Goal: Task Accomplishment & Management: Manage account settings

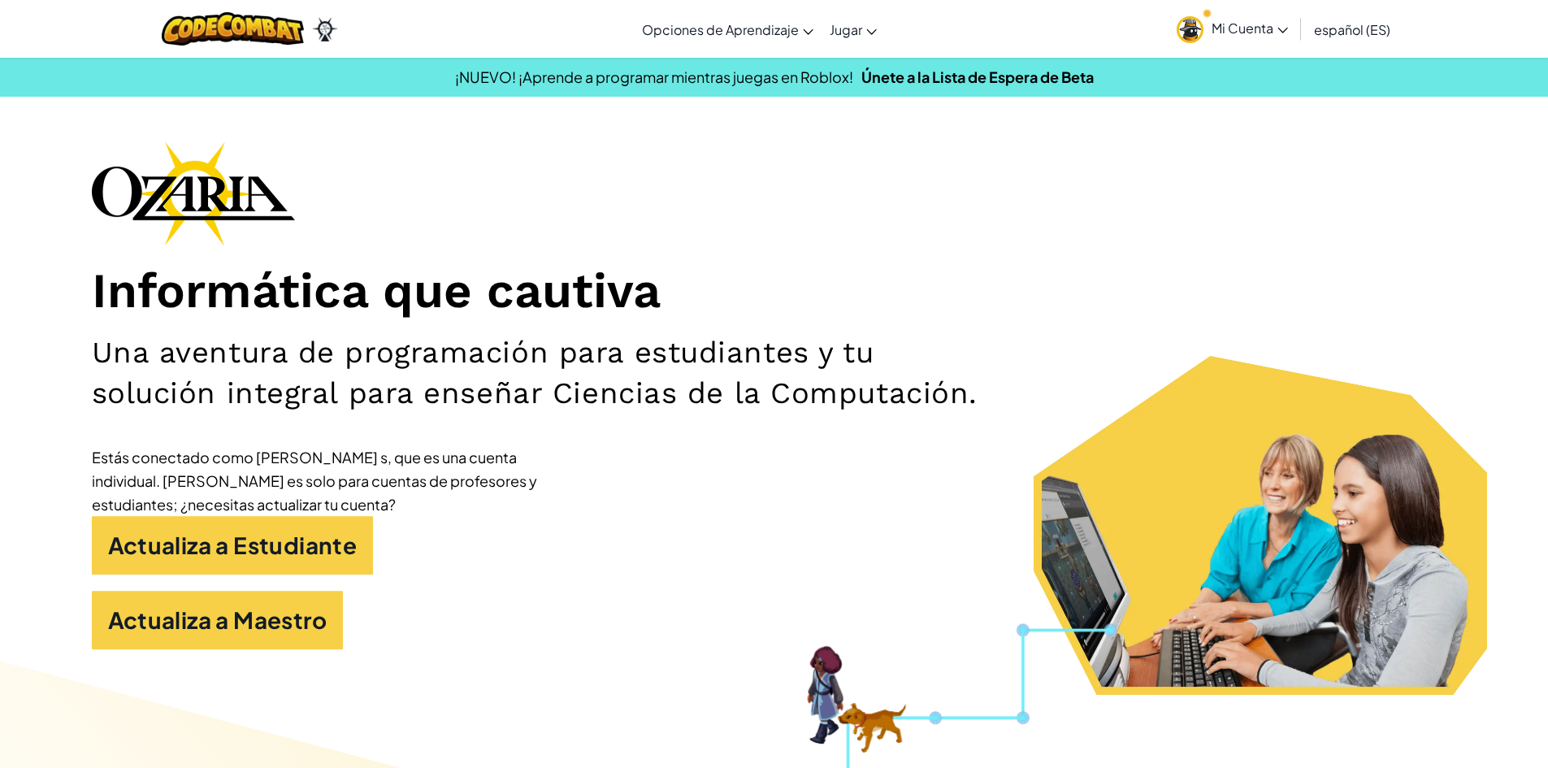
scroll to position [81, 0]
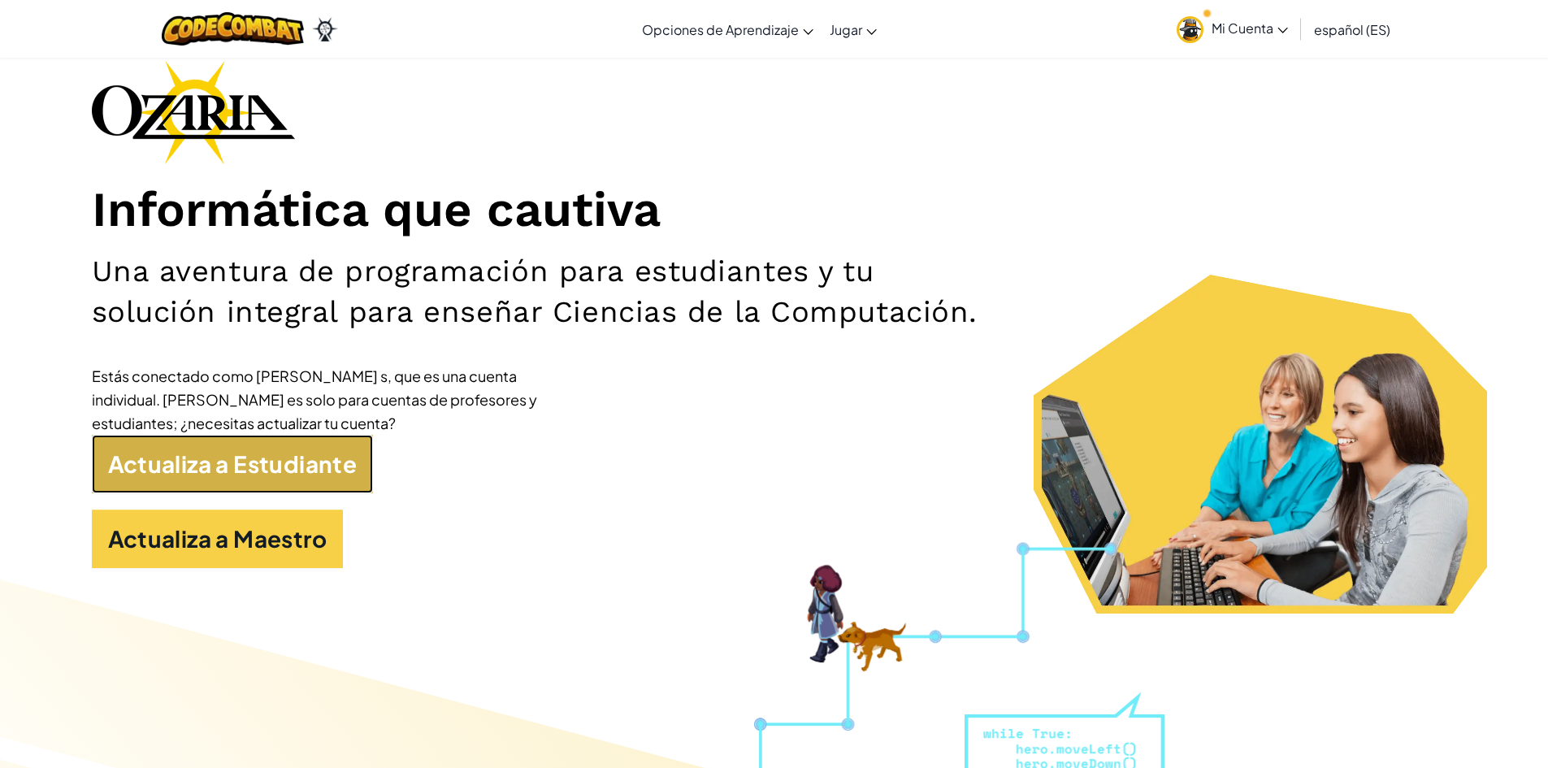
click at [224, 476] on link "Actualiza a Estudiante" at bounding box center [233, 464] width 282 height 58
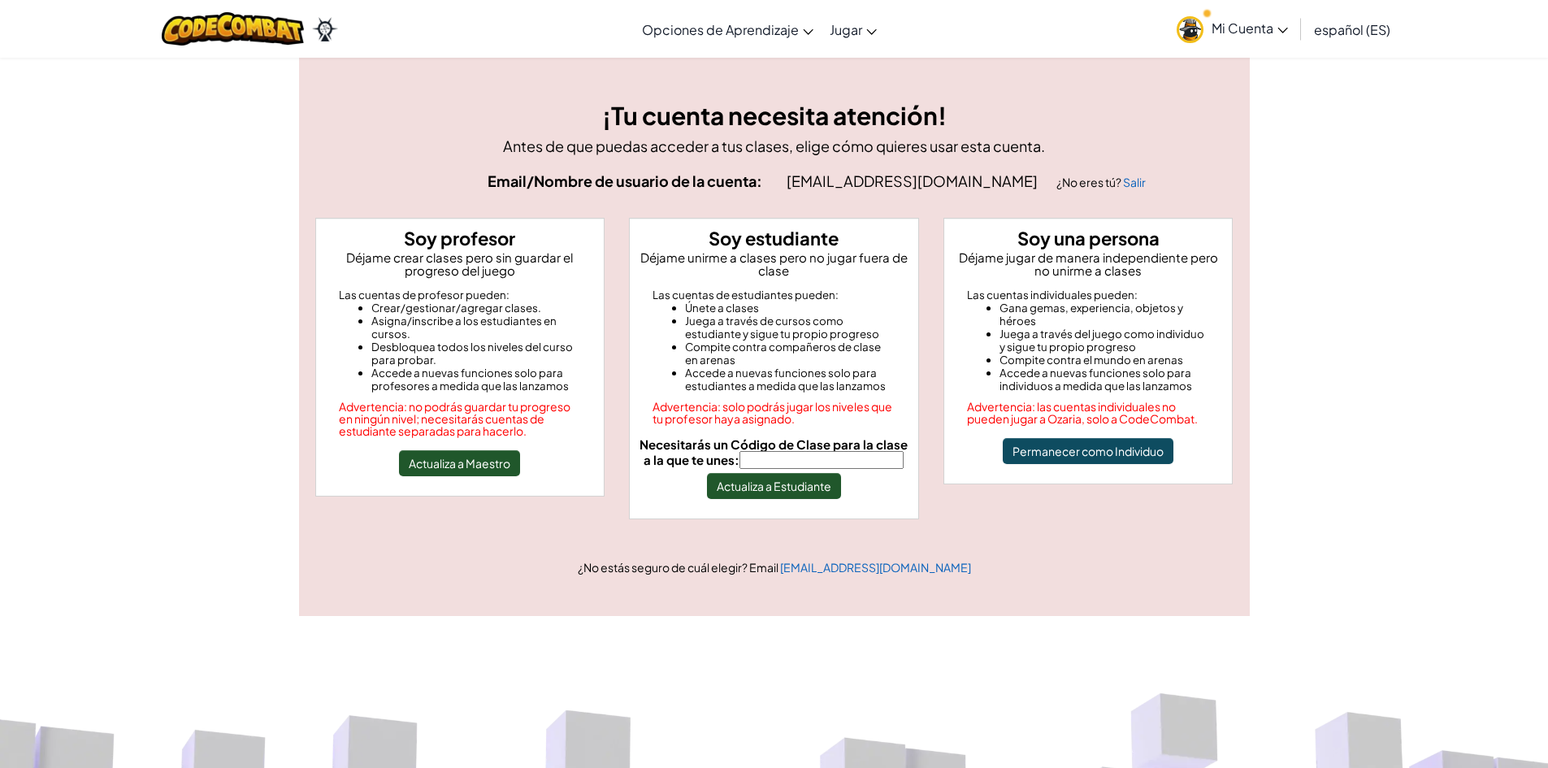
click at [778, 458] on input "Necesitarás un Código de Clase para la clase a la que te unes:" at bounding box center [821, 460] width 164 height 18
type input "FastRiceBoat"
click at [776, 488] on button "Actualiza a Estudiante" at bounding box center [774, 486] width 134 height 26
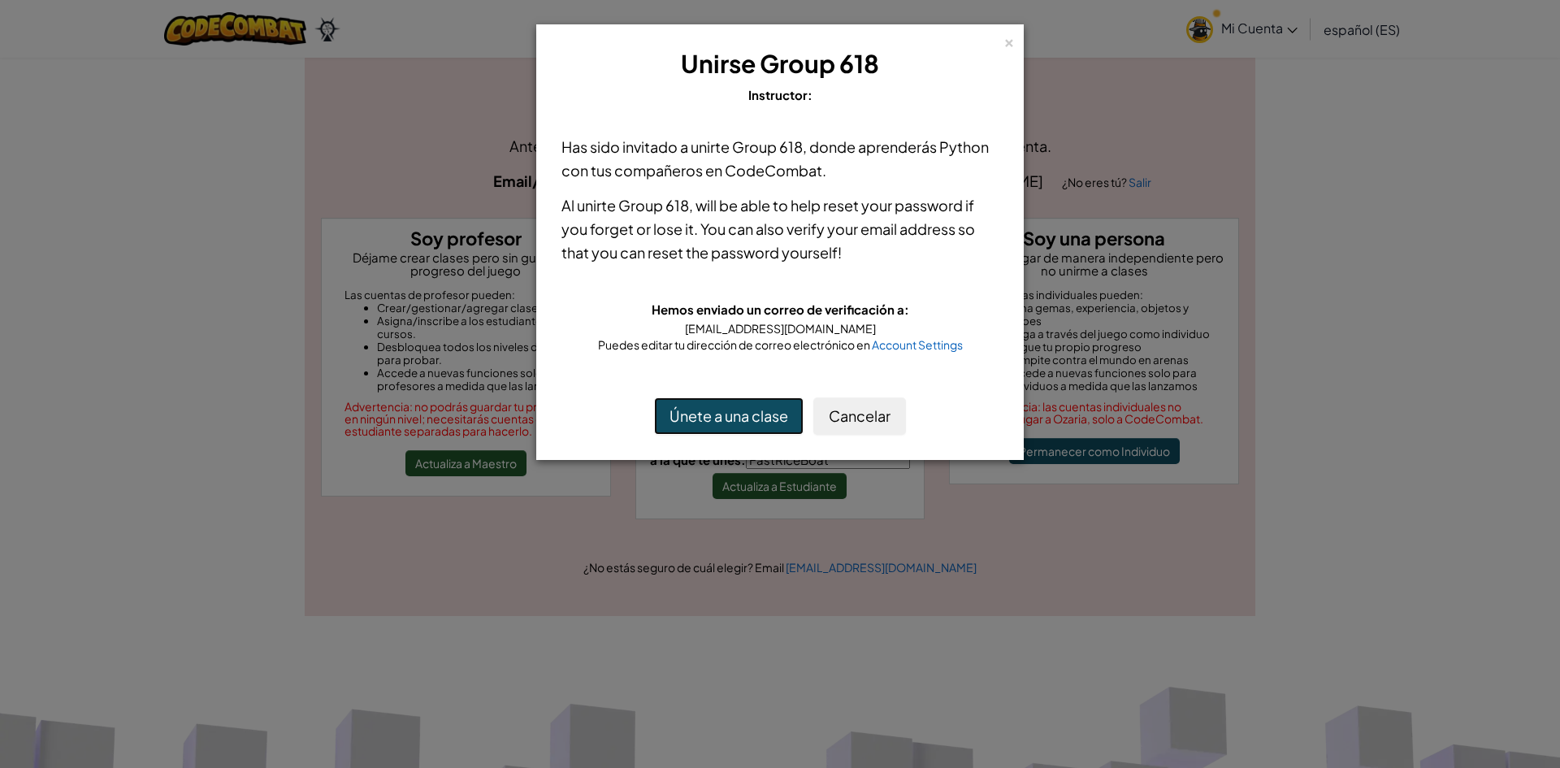
click at [699, 419] on button "Únete a una clase" at bounding box center [728, 415] width 149 height 37
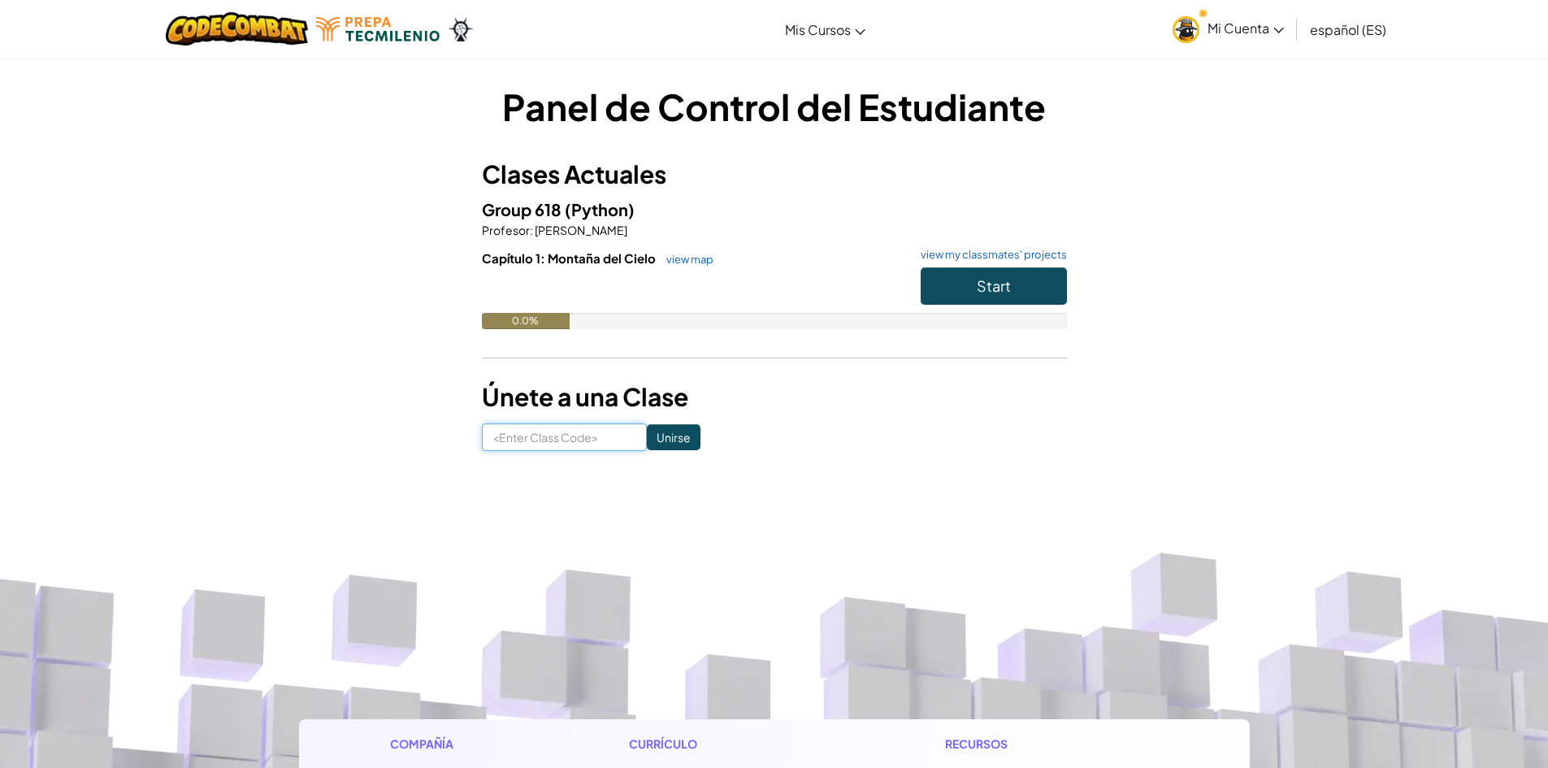
click at [578, 439] on input at bounding box center [564, 437] width 165 height 28
click at [962, 291] on button "Start" at bounding box center [993, 285] width 146 height 37
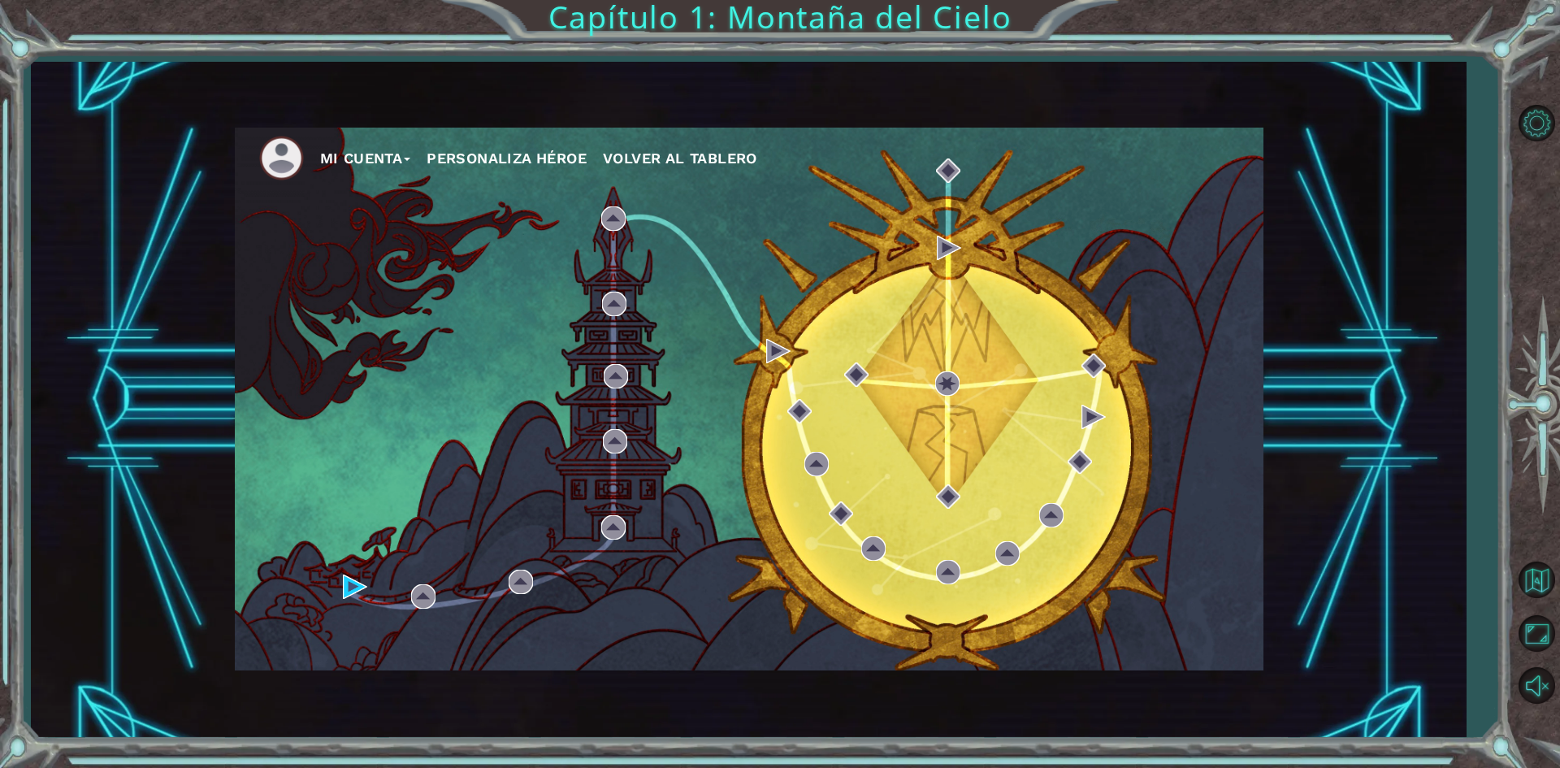
click at [464, 156] on button "Personaliza Héroe" at bounding box center [506, 158] width 160 height 24
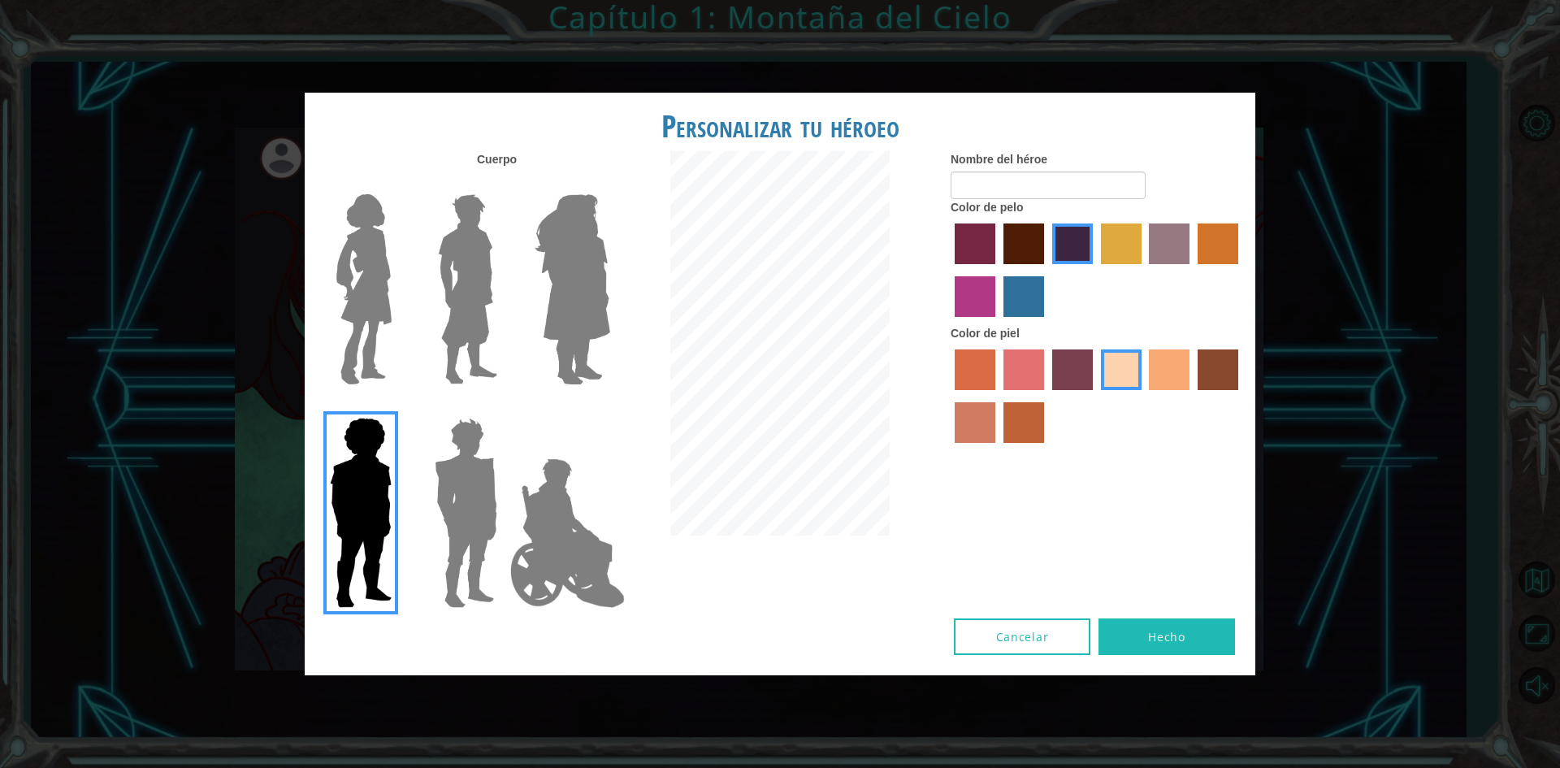
click at [394, 476] on img at bounding box center [360, 512] width 75 height 203
click at [398, 407] on input "Hero Steven" at bounding box center [398, 407] width 0 height 0
click at [447, 468] on img at bounding box center [466, 512] width 76 height 203
click at [504, 407] on input "Hero Garnet" at bounding box center [504, 407] width 0 height 0
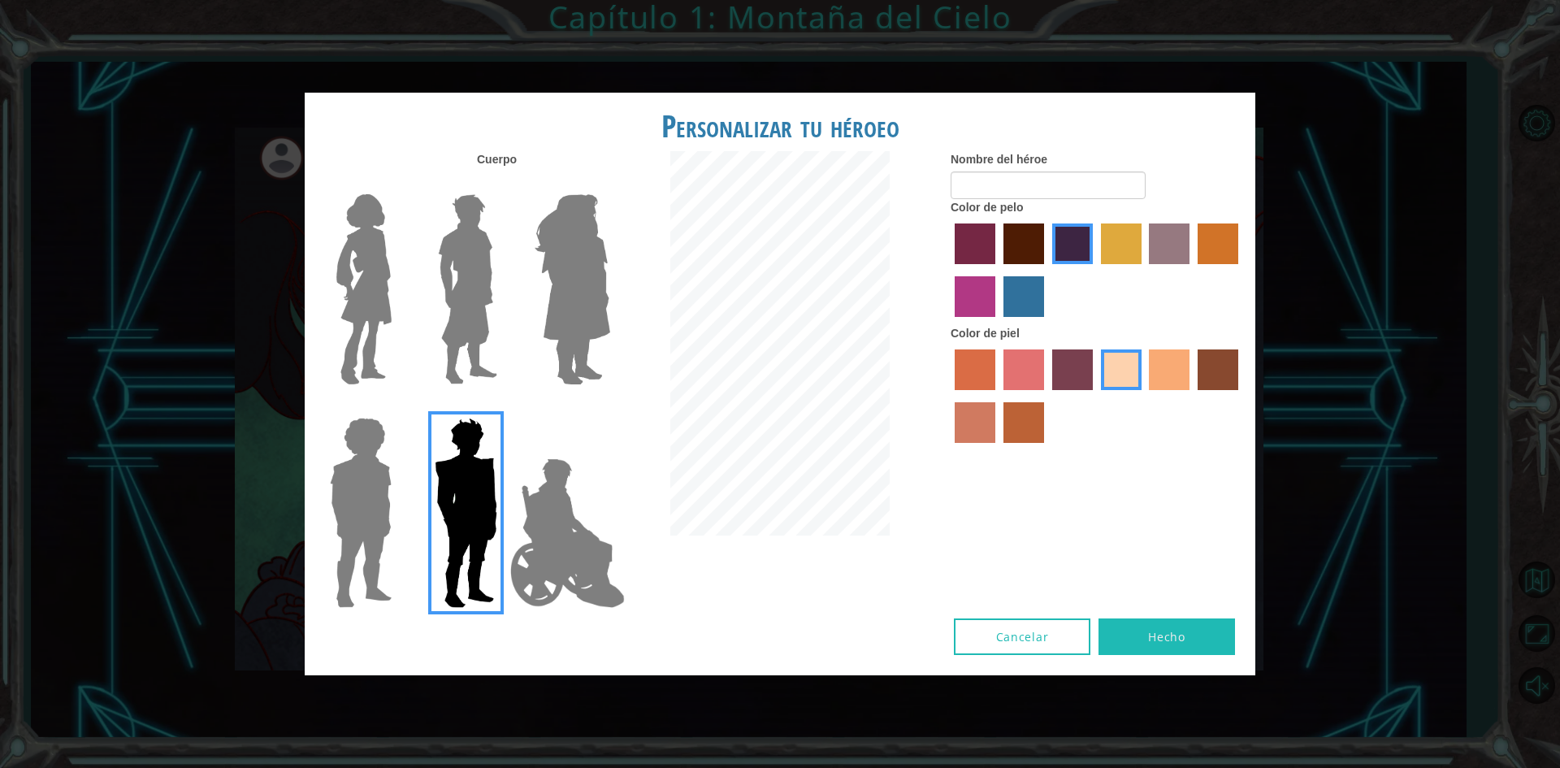
click at [353, 245] on img at bounding box center [364, 289] width 68 height 203
click at [398, 184] on input "Hero Connie" at bounding box center [398, 184] width 0 height 0
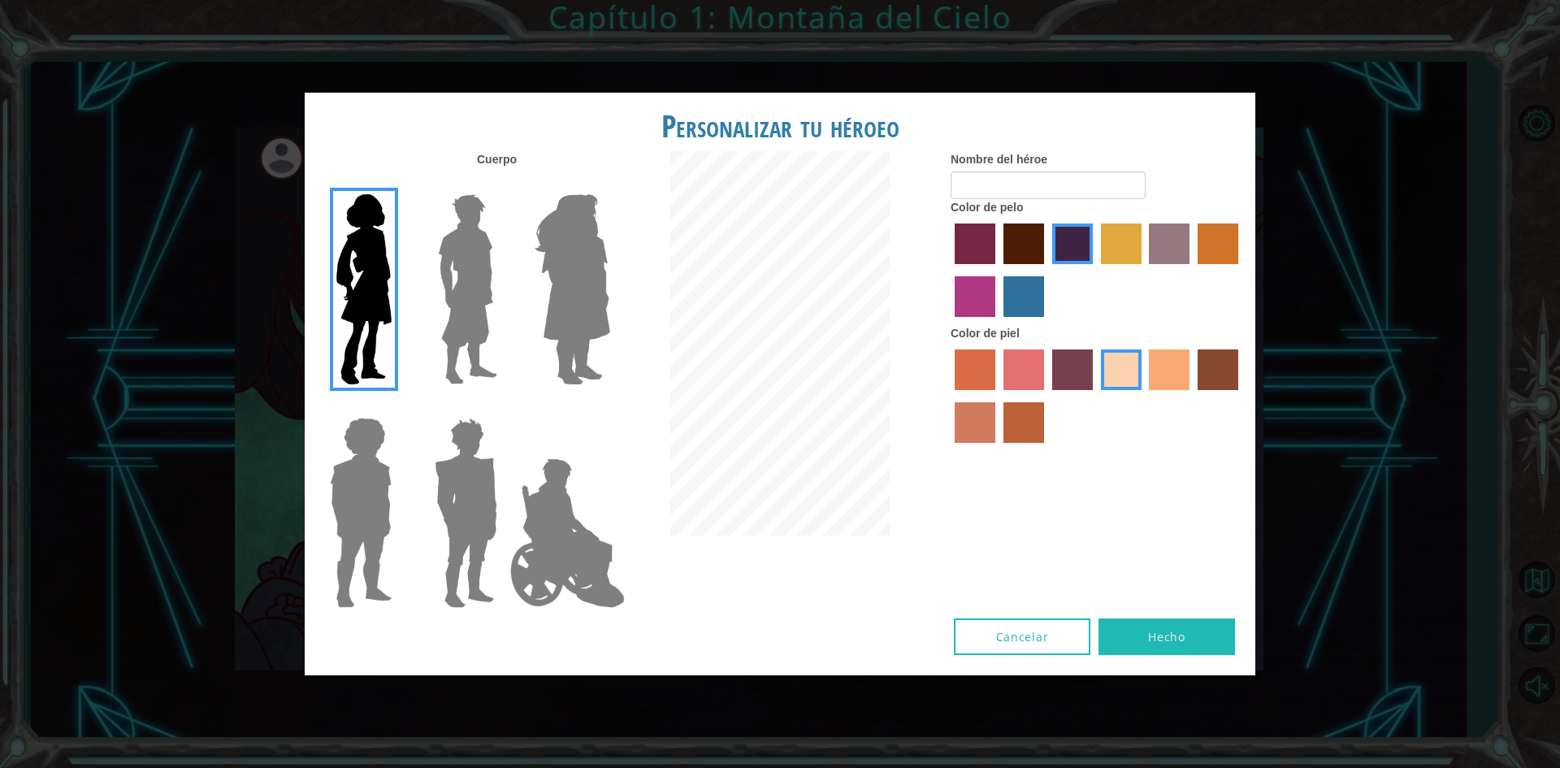
click at [455, 276] on img at bounding box center [467, 289] width 72 height 203
click at [504, 184] on input "Hero Lars" at bounding box center [504, 184] width 0 height 0
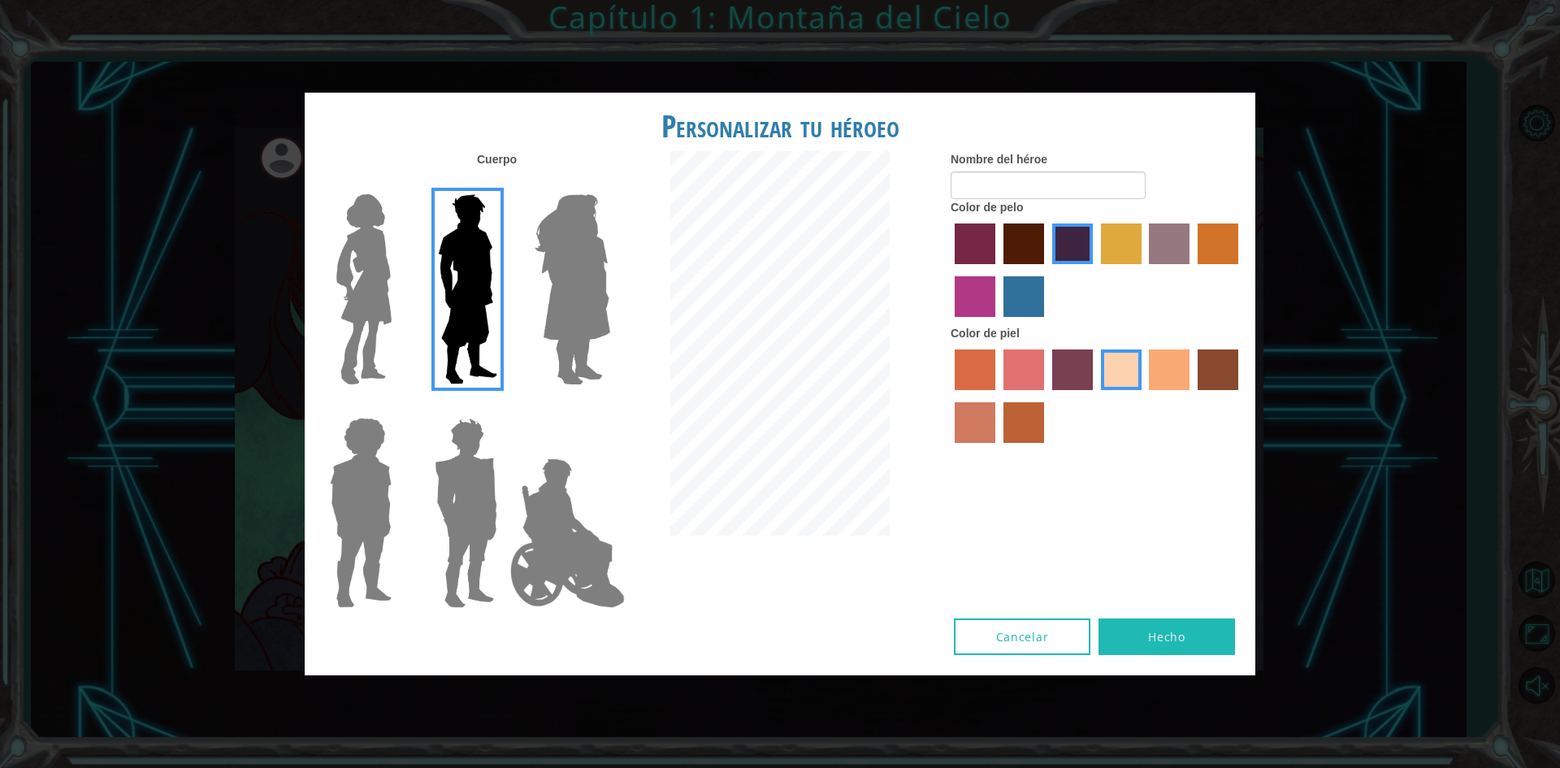
click at [393, 498] on img at bounding box center [360, 512] width 75 height 203
click at [398, 407] on input "Hero Steven" at bounding box center [398, 407] width 0 height 0
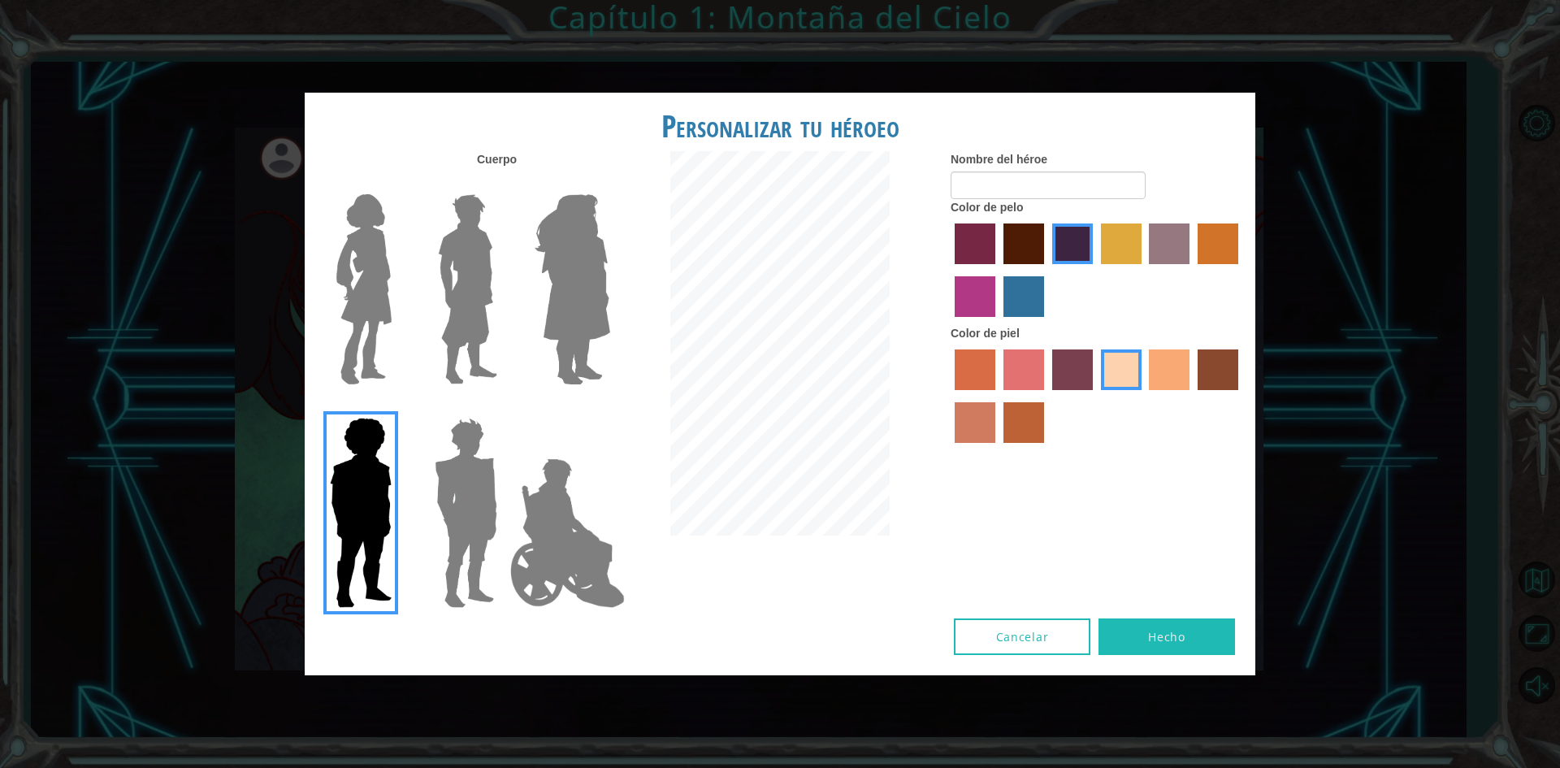
click at [492, 474] on img at bounding box center [466, 512] width 76 height 203
click at [504, 407] on input "Hero Garnet" at bounding box center [504, 407] width 0 height 0
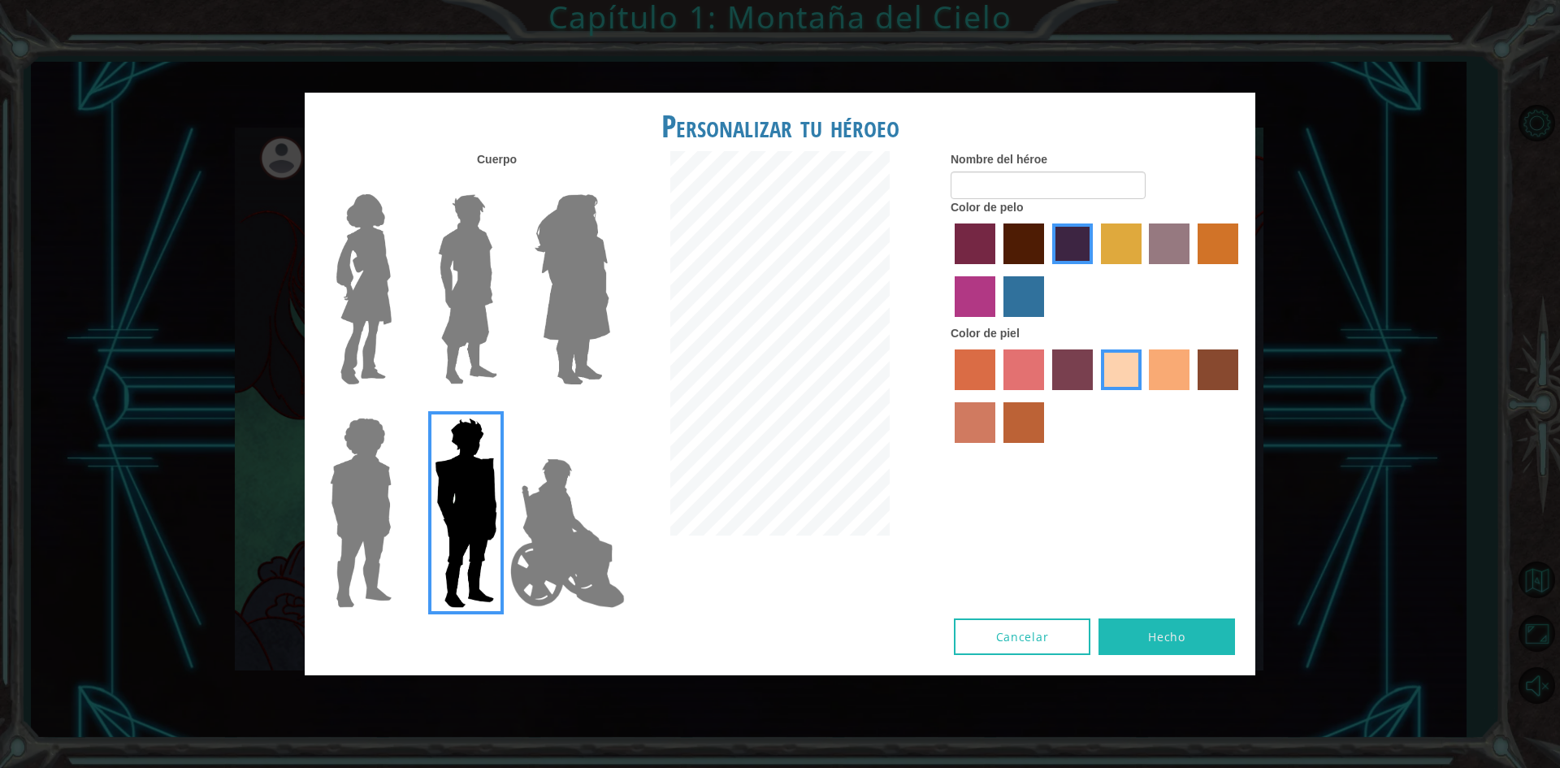
click at [463, 299] on img at bounding box center [467, 289] width 72 height 203
click at [504, 184] on input "Hero Lars" at bounding box center [504, 184] width 0 height 0
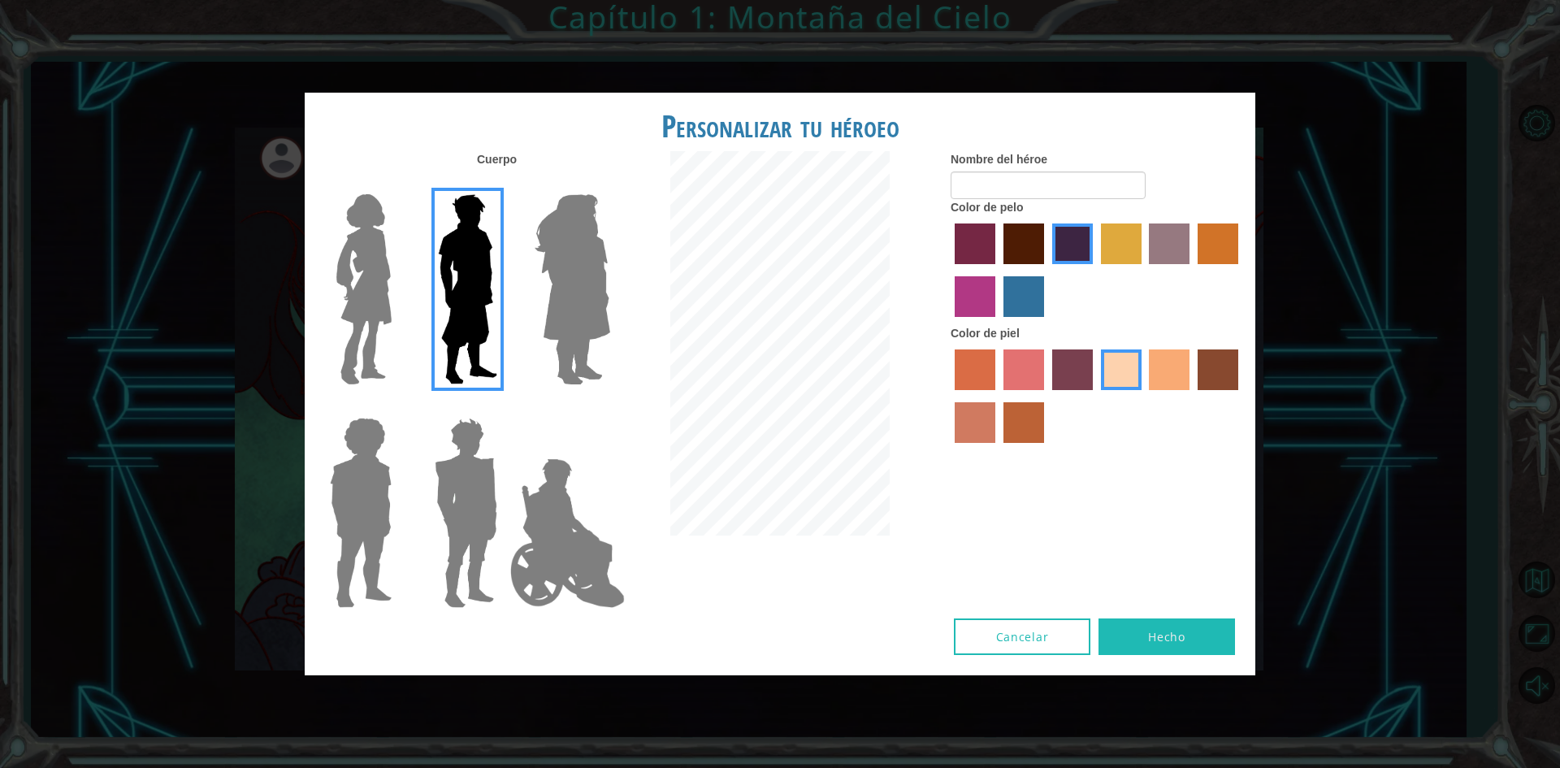
click at [1201, 372] on label "karma skin color" at bounding box center [1217, 369] width 41 height 41
click at [1192, 396] on input "karma skin color" at bounding box center [1192, 396] width 0 height 0
click at [1054, 422] on div at bounding box center [1096, 398] width 292 height 106
click at [1016, 422] on label "smoke tree skin color" at bounding box center [1023, 422] width 41 height 41
click at [998, 448] on input "smoke tree skin color" at bounding box center [998, 448] width 0 height 0
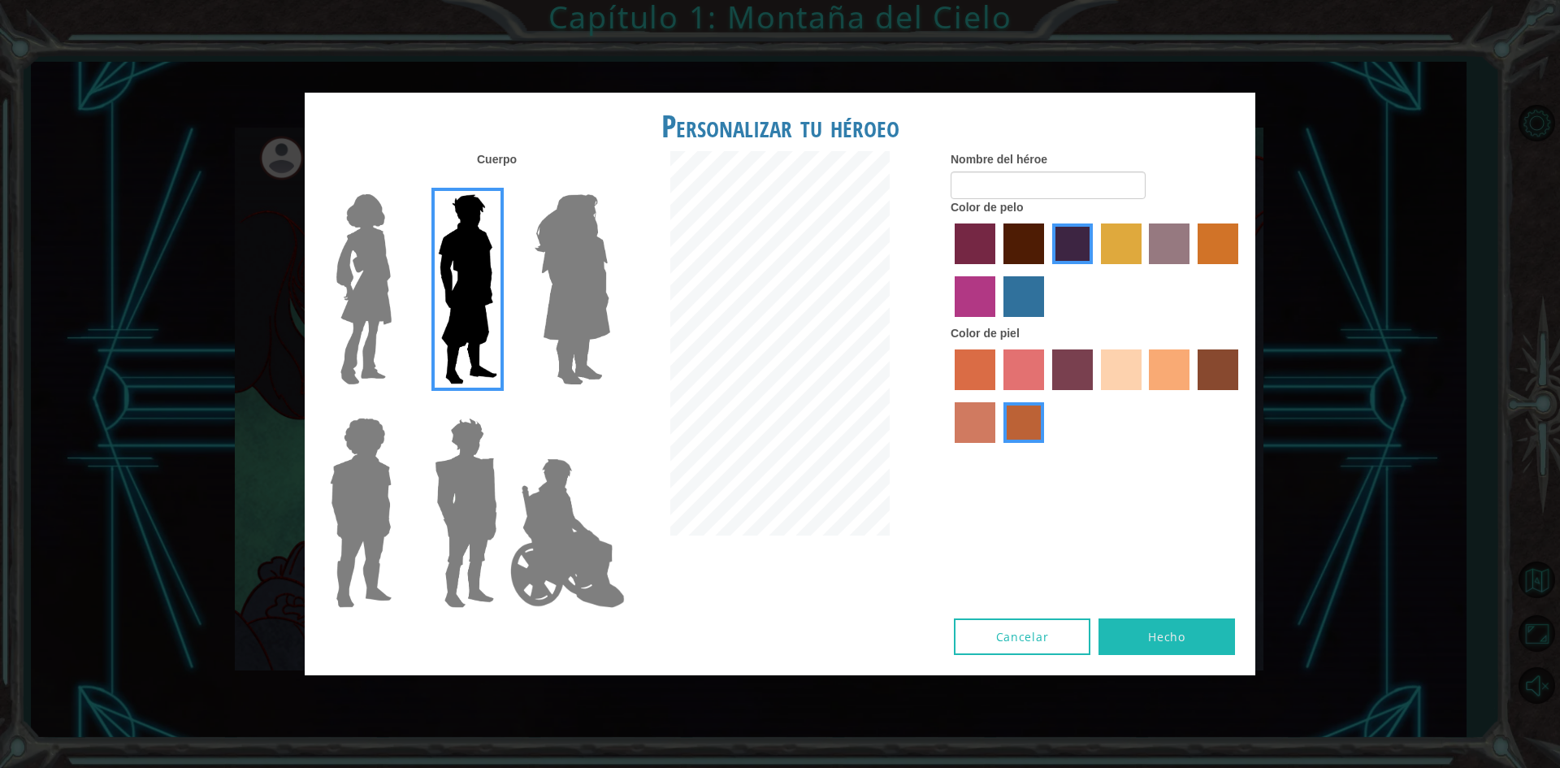
drag, startPoint x: 981, startPoint y: 417, endPoint x: 984, endPoint y: 386, distance: 31.0
click at [985, 412] on label "burning sand skin color" at bounding box center [975, 422] width 41 height 41
click at [1240, 396] on input "burning sand skin color" at bounding box center [1240, 396] width 0 height 0
click at [982, 368] on label "sorbus skin color" at bounding box center [975, 369] width 41 height 41
click at [949, 396] on input "sorbus skin color" at bounding box center [949, 396] width 0 height 0
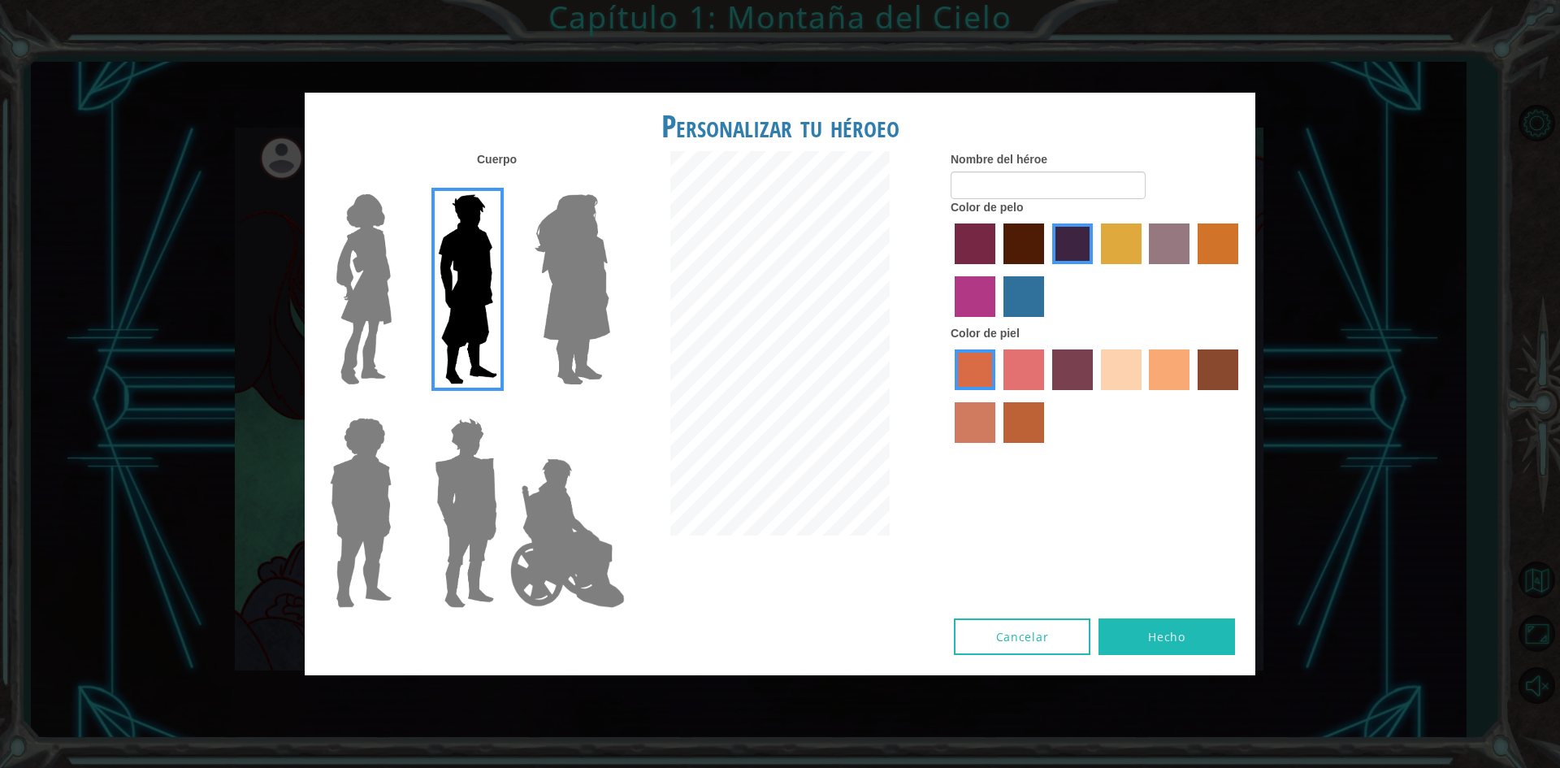
click at [1024, 369] on label "froly skin color" at bounding box center [1023, 369] width 41 height 41
click at [998, 396] on input "froly skin color" at bounding box center [998, 396] width 0 height 0
click at [985, 375] on label "sorbus skin color" at bounding box center [975, 369] width 41 height 41
click at [949, 396] on input "sorbus skin color" at bounding box center [949, 396] width 0 height 0
click at [462, 451] on img at bounding box center [466, 512] width 76 height 203
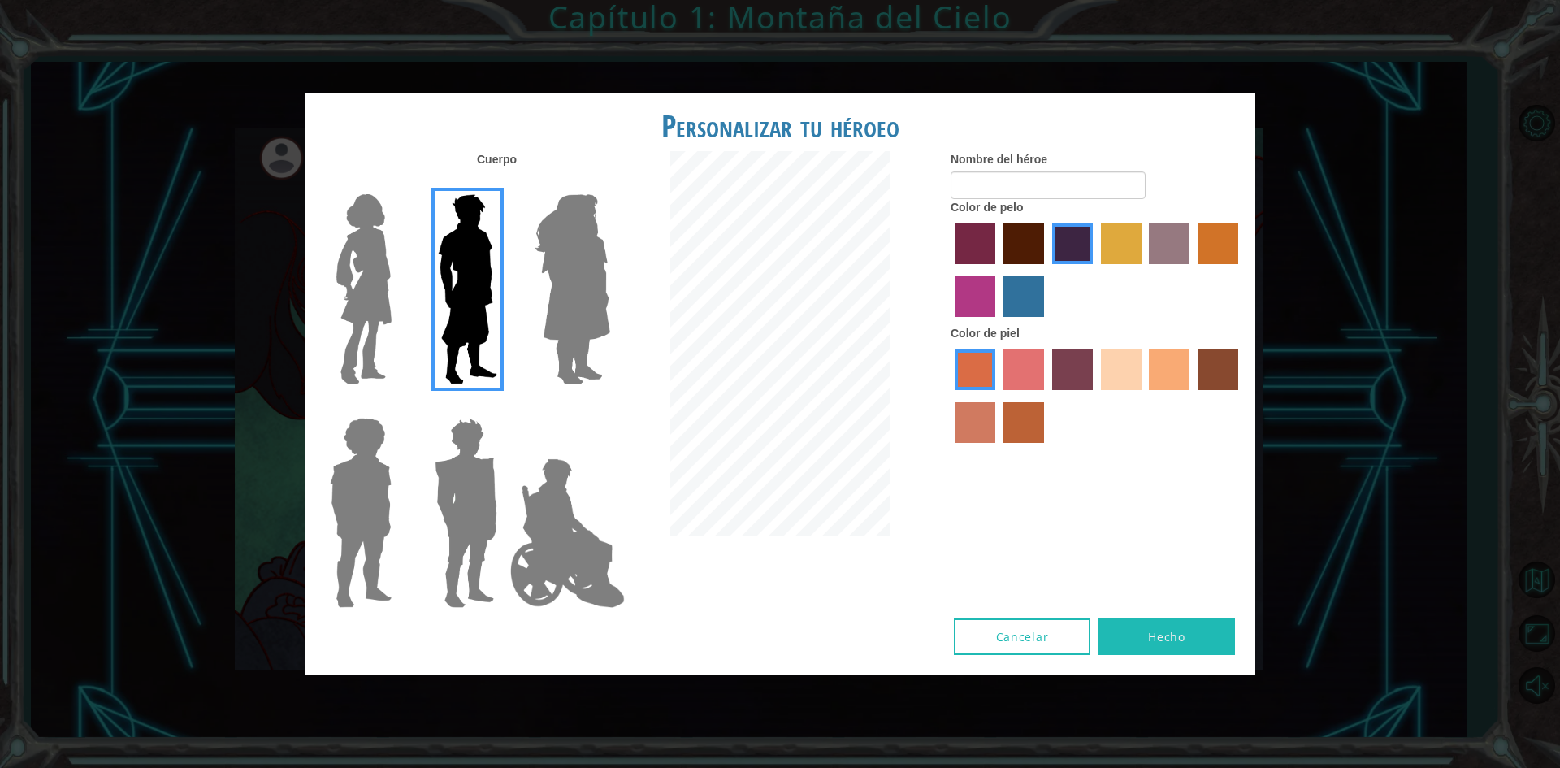
click at [504, 407] on input "Hero Garnet" at bounding box center [504, 407] width 0 height 0
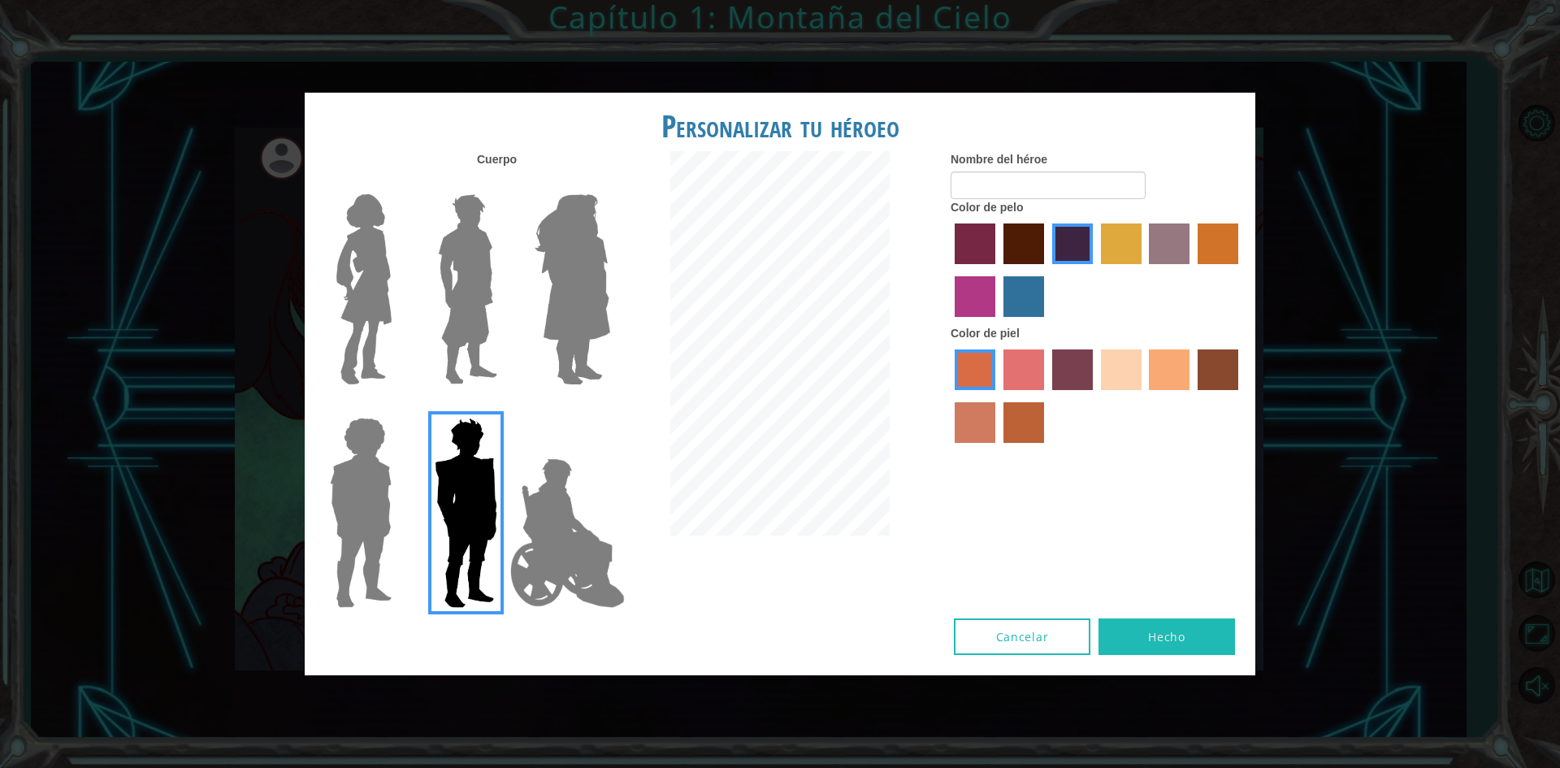
click at [438, 315] on img at bounding box center [467, 289] width 72 height 203
click at [504, 184] on input "Hero Lars" at bounding box center [504, 184] width 0 height 0
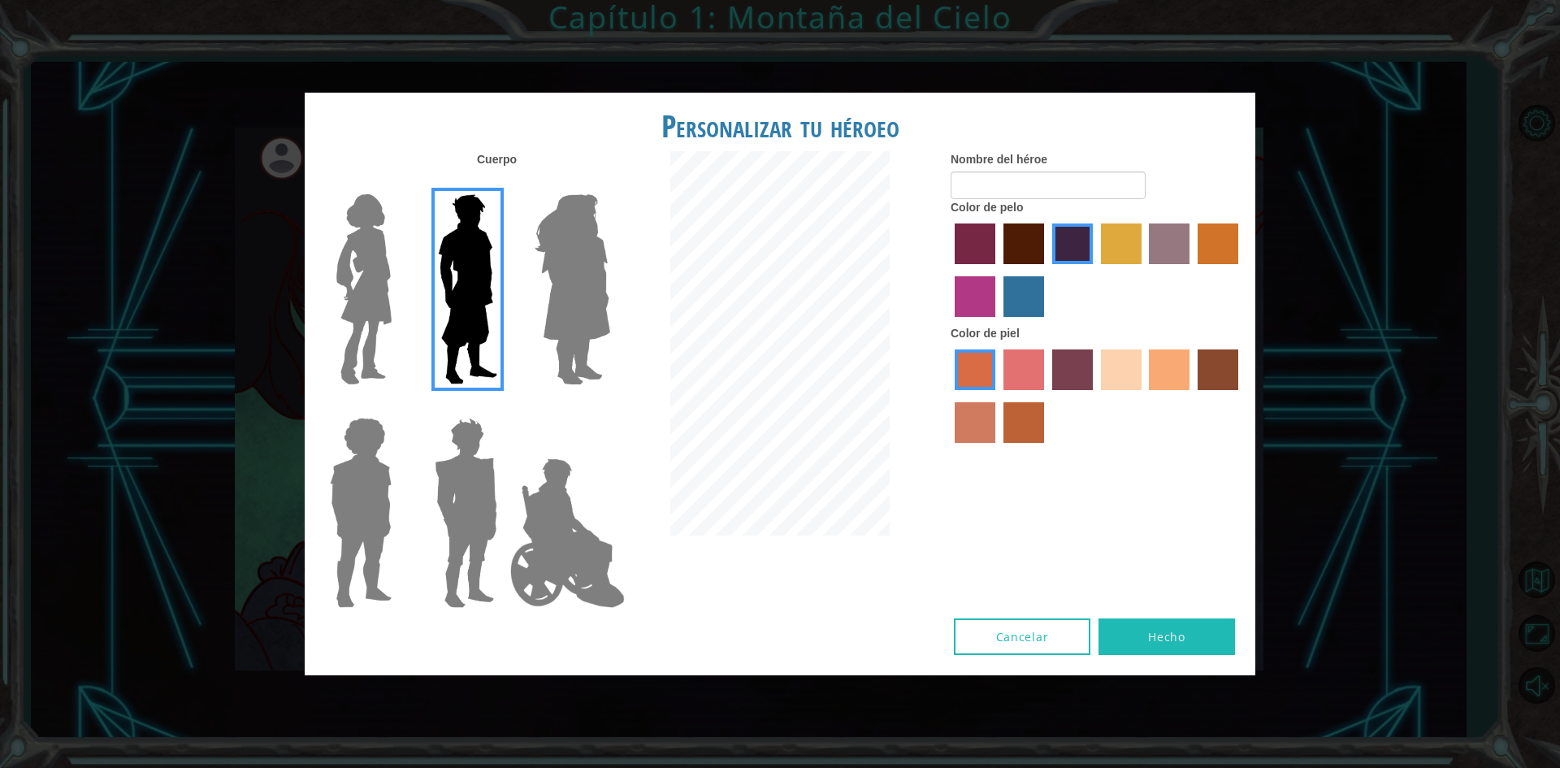
click at [1157, 359] on label "tacao skin color" at bounding box center [1169, 369] width 41 height 41
click at [1144, 396] on input "tacao skin color" at bounding box center [1144, 396] width 0 height 0
click at [1113, 357] on label "sandy beach skin color" at bounding box center [1121, 369] width 41 height 41
click at [1095, 396] on input "sandy beach skin color" at bounding box center [1095, 396] width 0 height 0
click at [1173, 366] on label "tacao skin color" at bounding box center [1169, 369] width 41 height 41
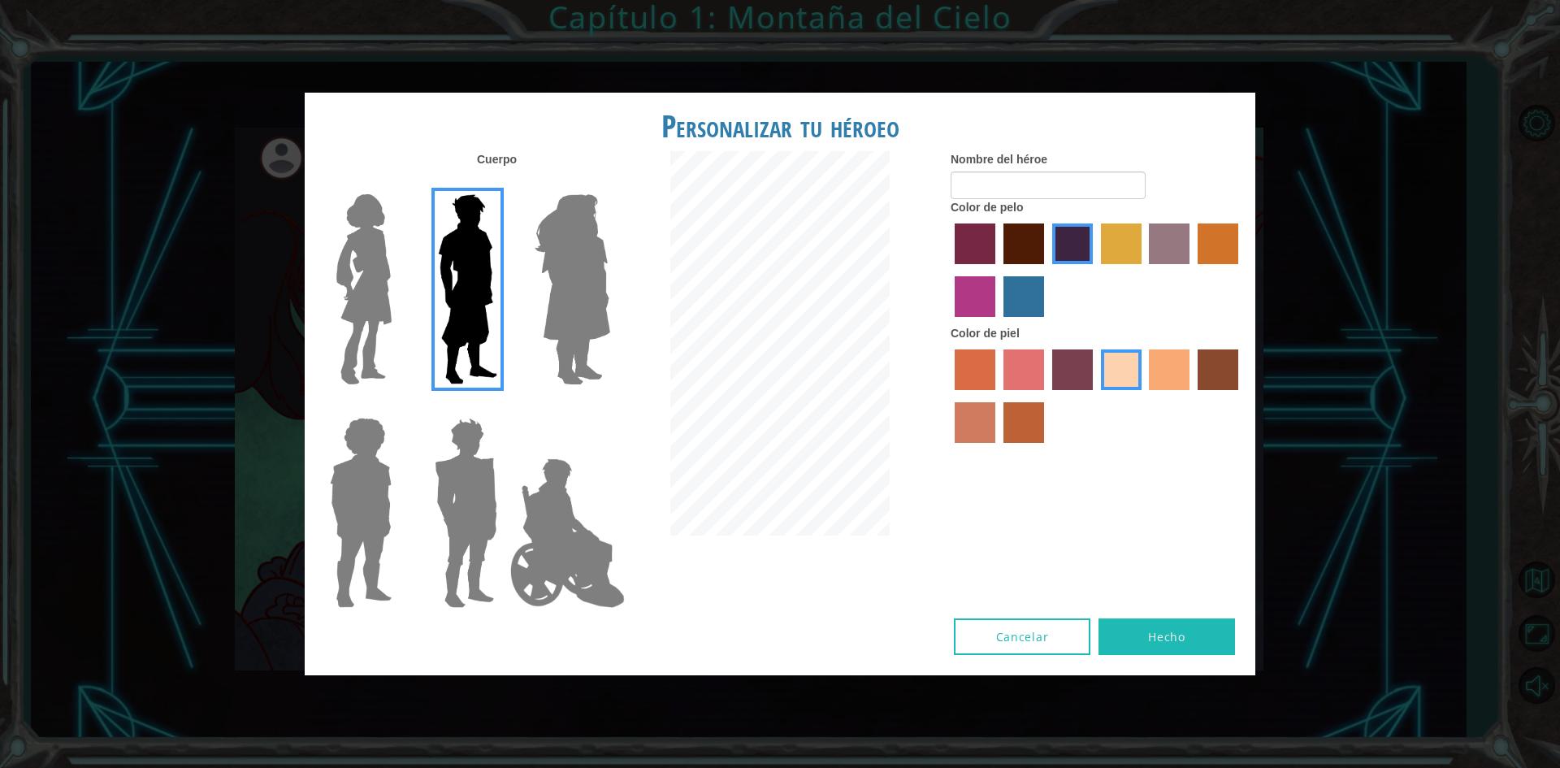
click at [1144, 396] on input "tacao skin color" at bounding box center [1144, 396] width 0 height 0
click at [1020, 279] on label "lachmara hair color" at bounding box center [1023, 296] width 41 height 41
click at [998, 323] on input "lachmara hair color" at bounding box center [998, 323] width 0 height 0
click at [1072, 231] on label "hot purple hair color" at bounding box center [1072, 243] width 41 height 41
click at [1046, 270] on input "hot purple hair color" at bounding box center [1046, 270] width 0 height 0
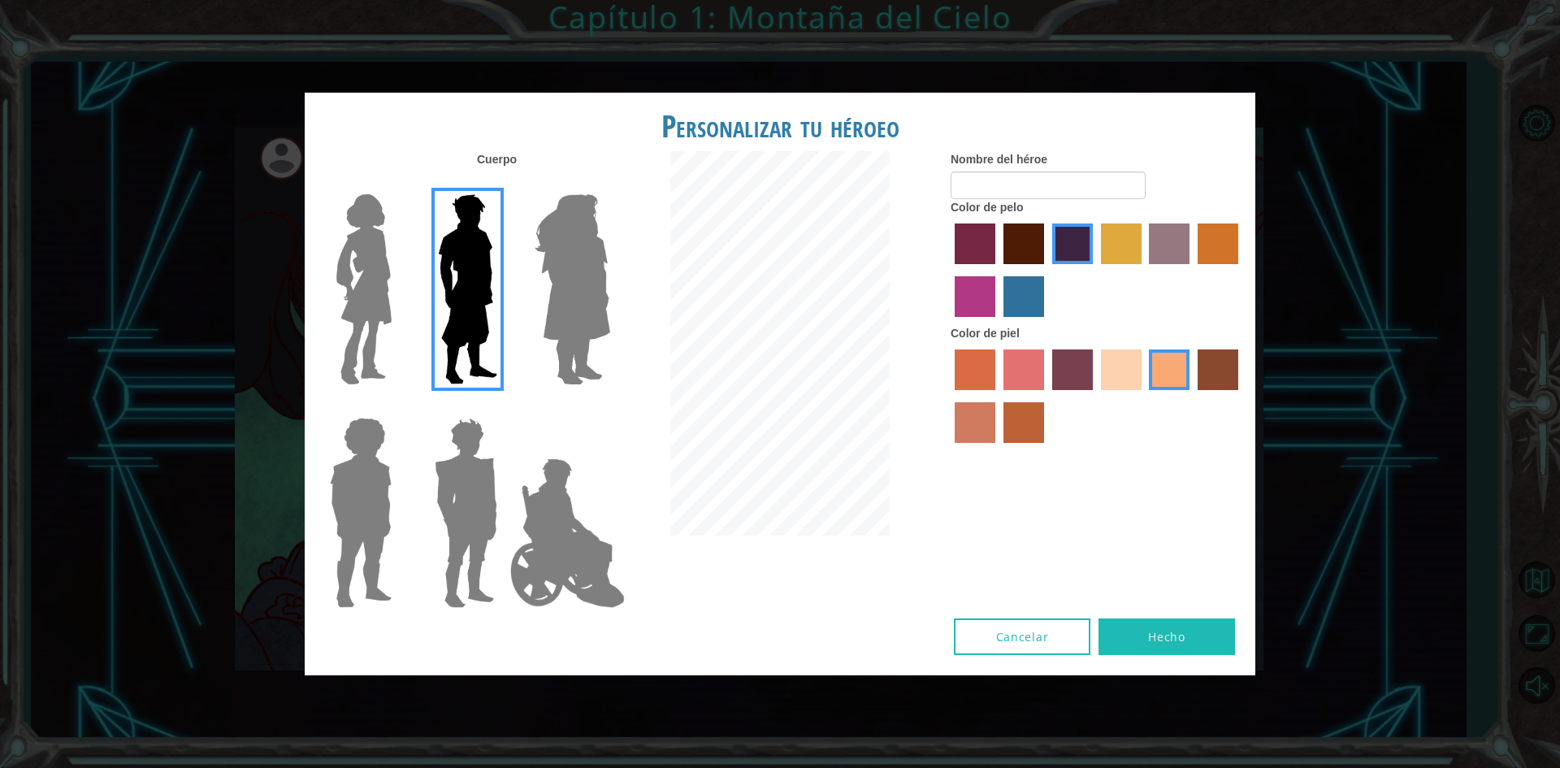
click at [1011, 230] on label "maroon hair color" at bounding box center [1023, 243] width 41 height 41
click at [998, 270] on input "maroon hair color" at bounding box center [998, 270] width 0 height 0
click at [970, 182] on input "Nombre del héroe" at bounding box center [1047, 185] width 195 height 28
type input "pacoramos"
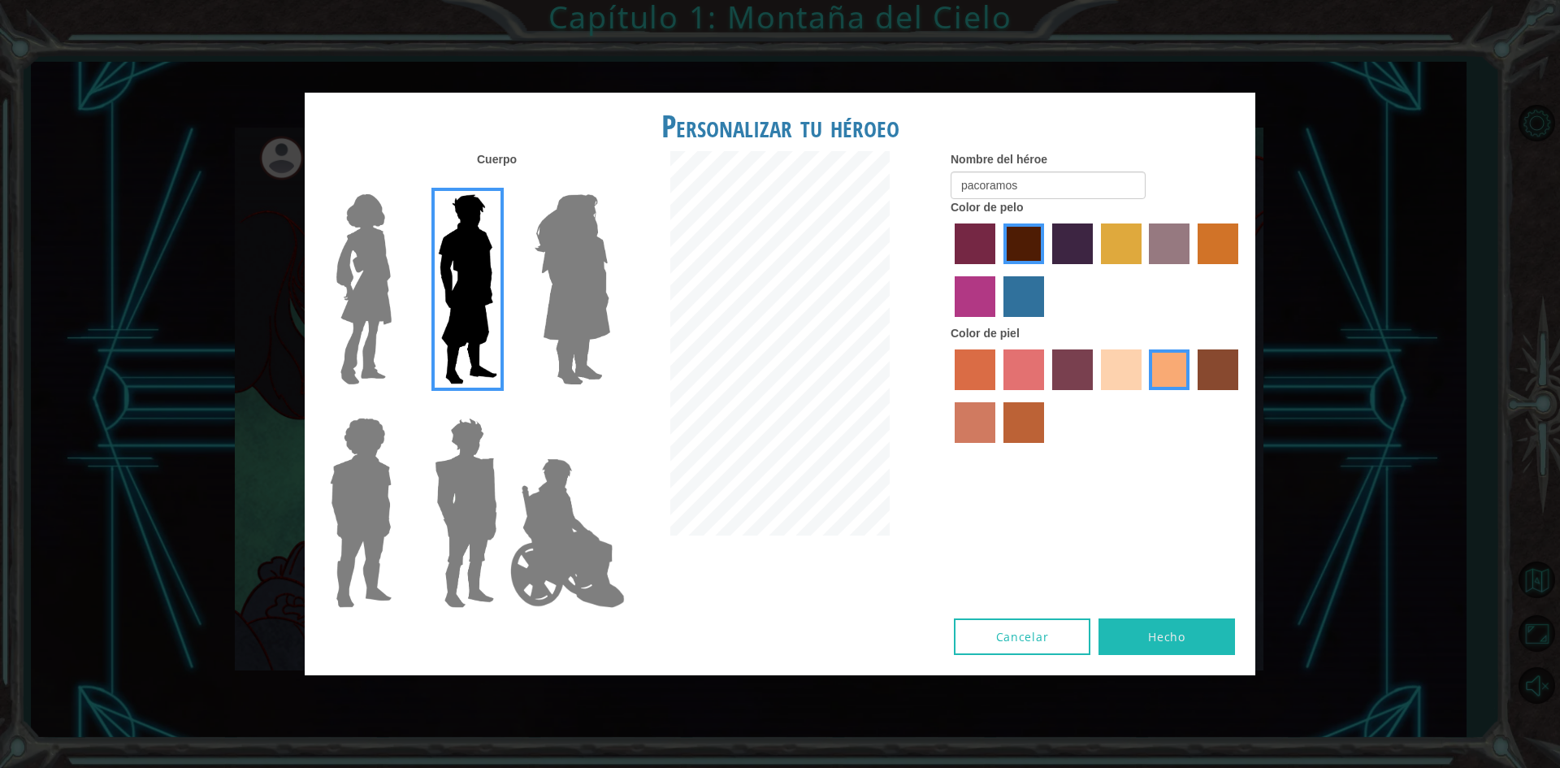
click at [1106, 633] on button "Hecho" at bounding box center [1166, 636] width 136 height 37
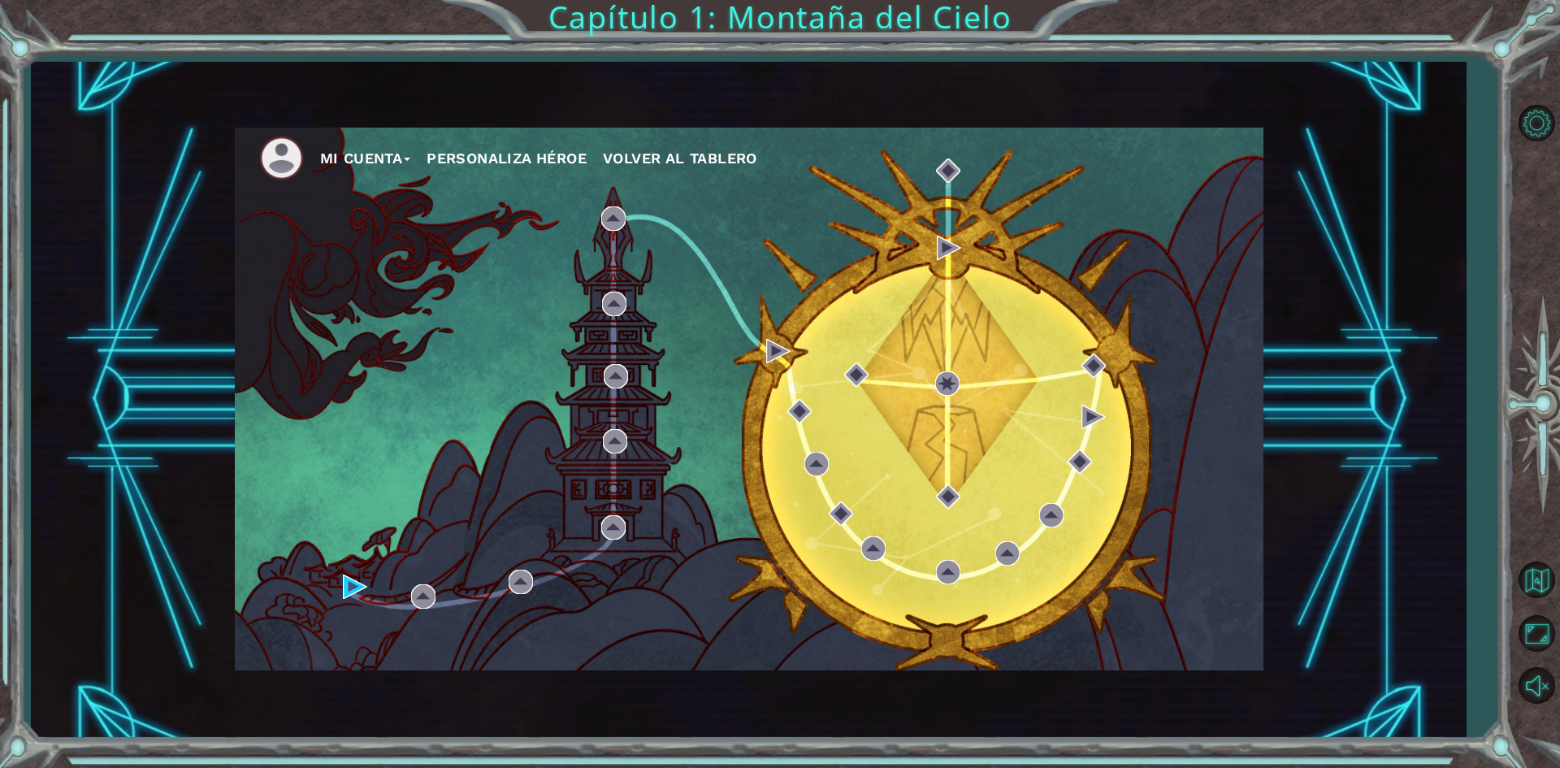
click at [368, 167] on button "Mi Cuenta" at bounding box center [365, 158] width 91 height 24
click at [390, 214] on button "Cerrar Sesión" at bounding box center [380, 218] width 99 height 18
